Goal: Task Accomplishment & Management: Manage account settings

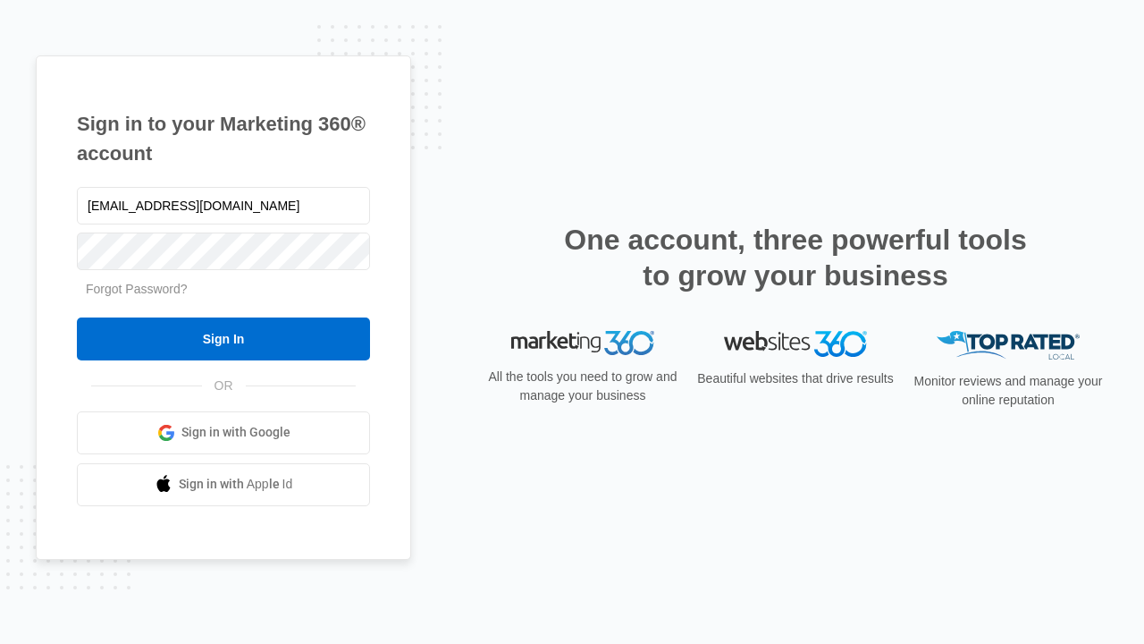
type input "[EMAIL_ADDRESS][DOMAIN_NAME]"
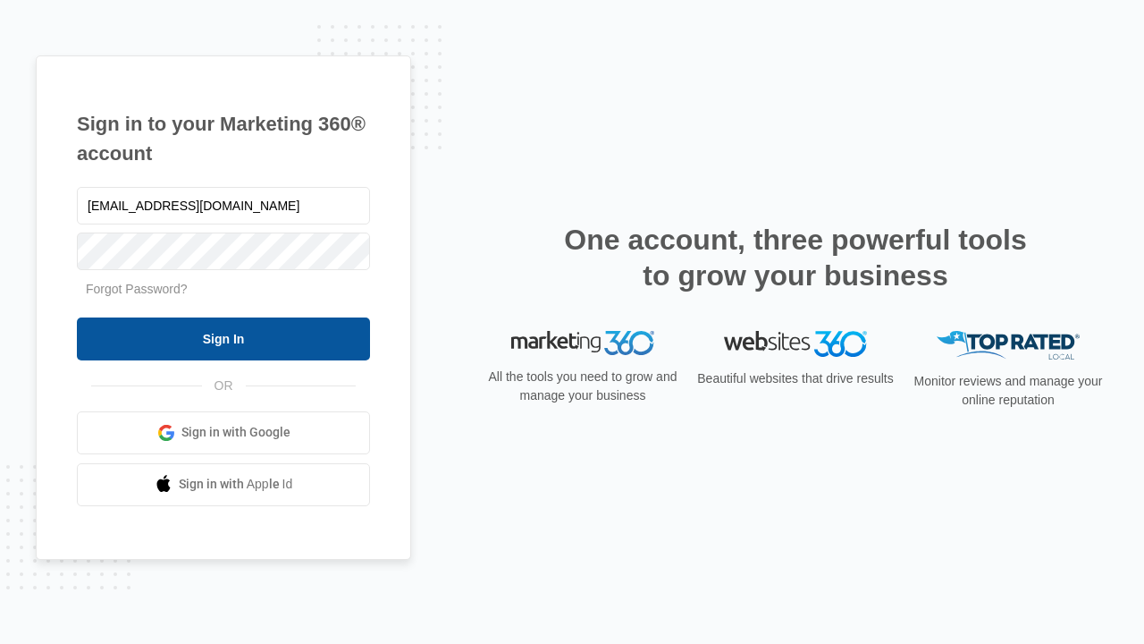
click at [223, 338] on input "Sign In" at bounding box center [223, 338] width 293 height 43
